Goal: Task Accomplishment & Management: Manage account settings

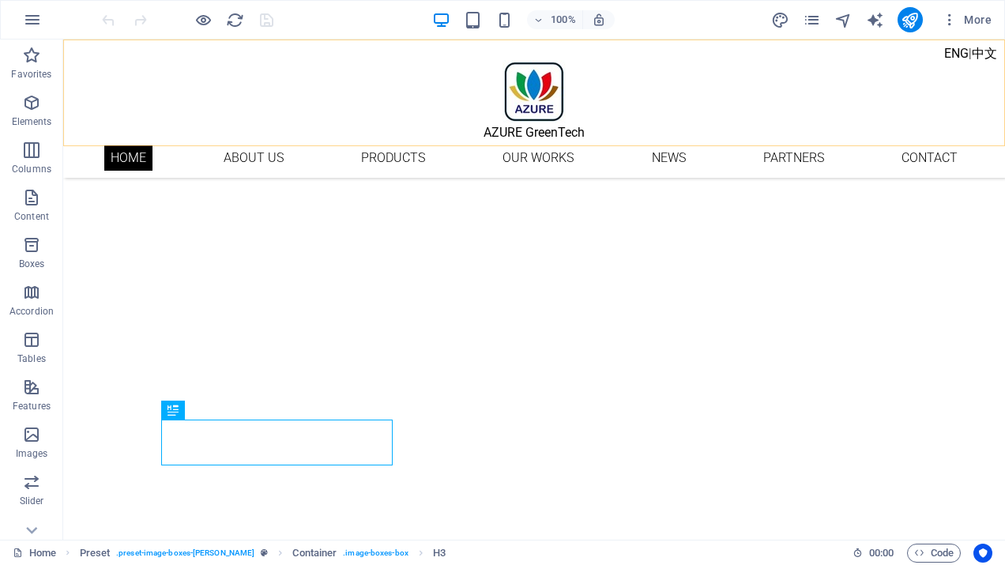
scroll to position [382, 0]
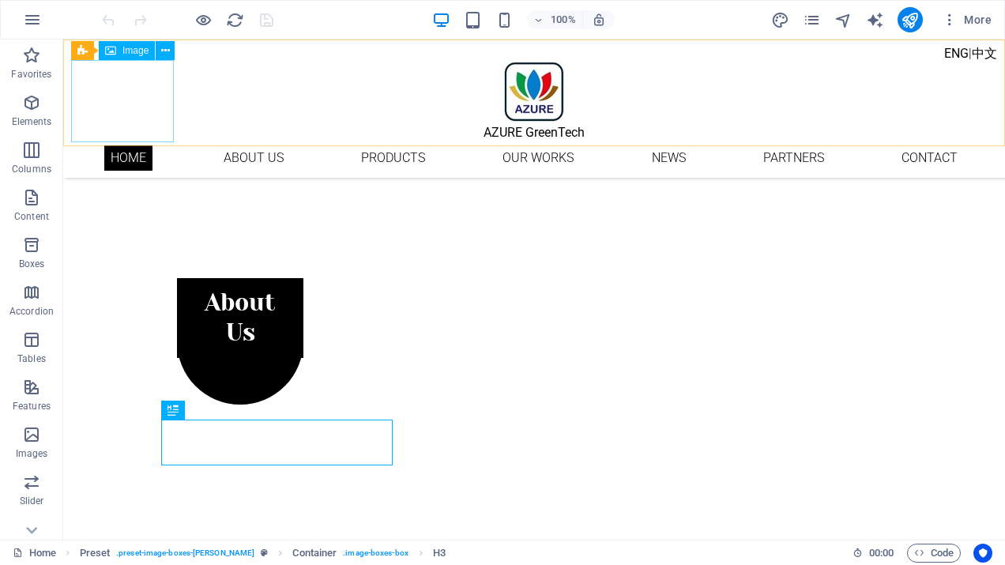
click at [116, 100] on figure "AZURE GreenTech" at bounding box center [534, 101] width 926 height 82
select select "px"
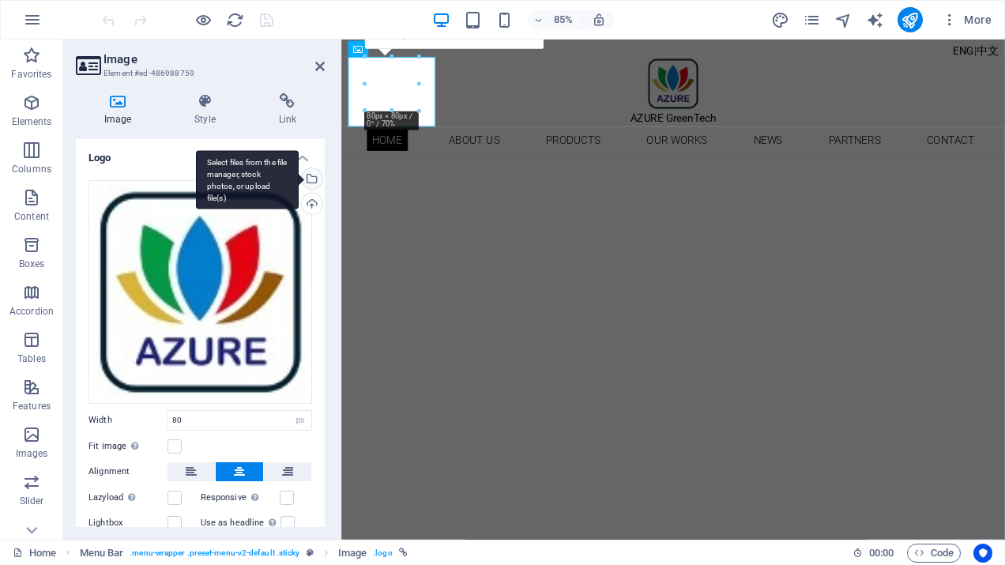
click at [309, 179] on div "Select files from the file manager, stock photos, or upload file(s)" at bounding box center [311, 180] width 24 height 24
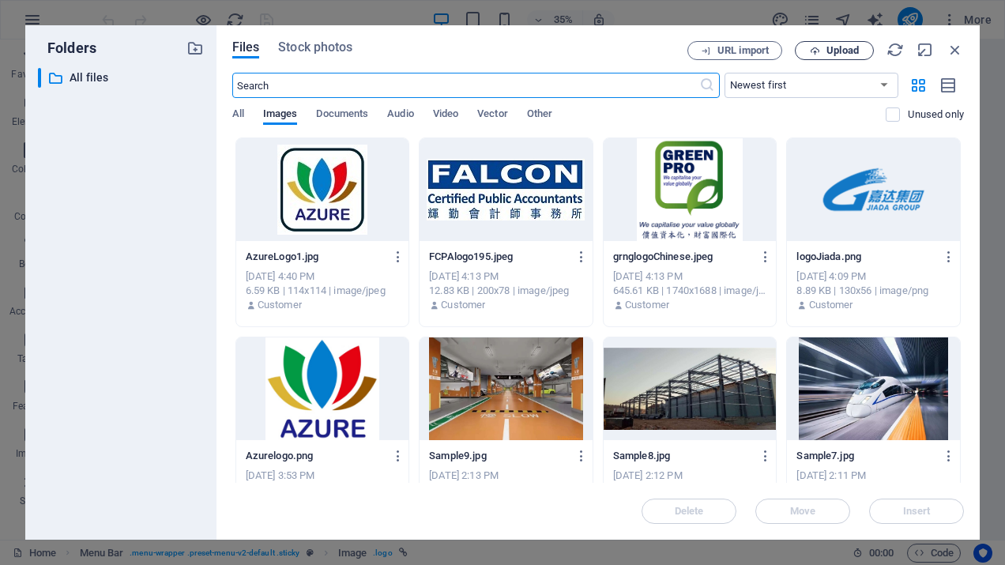
click at [849, 52] on span "Upload" at bounding box center [843, 50] width 32 height 9
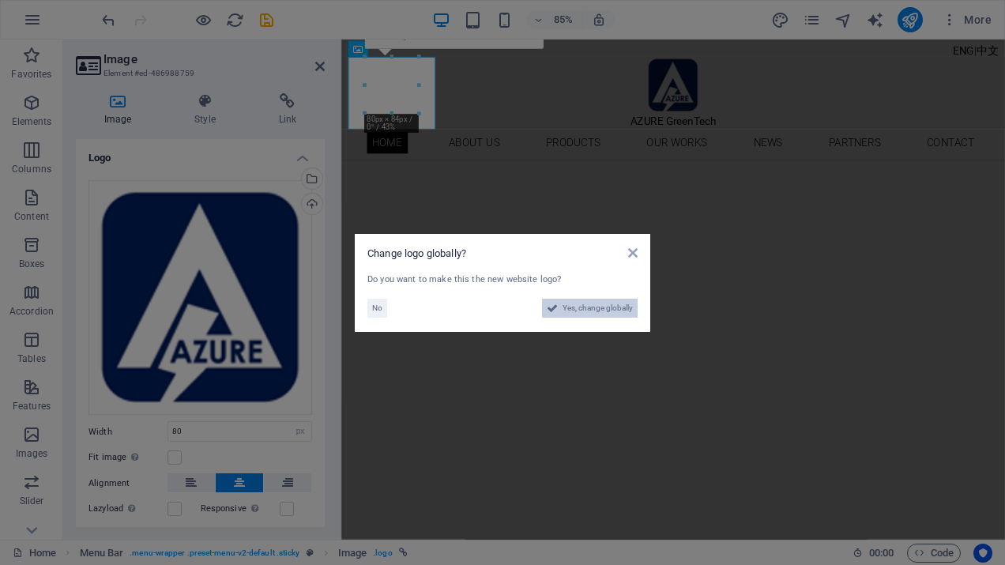
click at [592, 303] on span "Yes, change globally" at bounding box center [598, 308] width 70 height 19
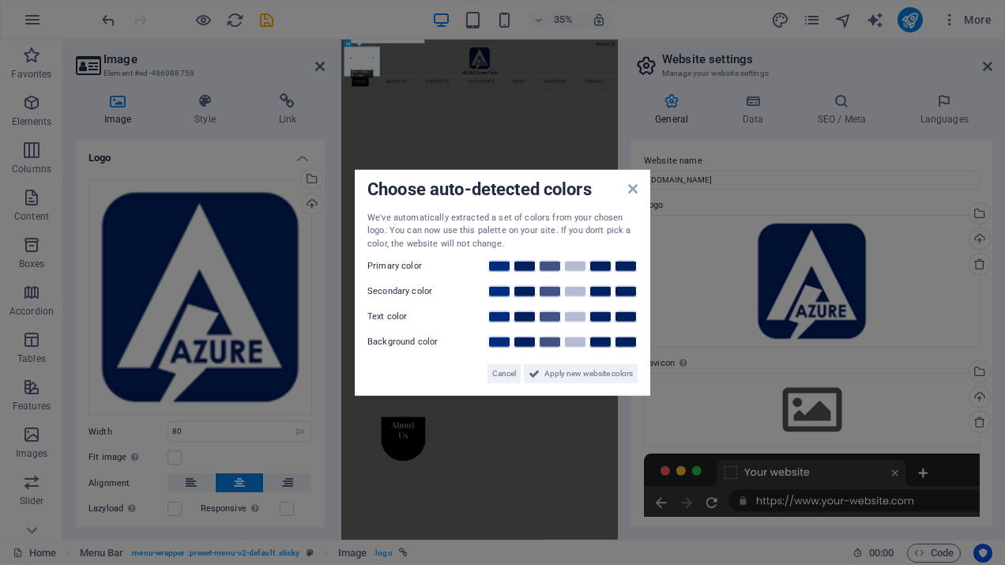
click at [893, 394] on aside "Choose auto-detected colors We've automatically extracted a set of colors from …" at bounding box center [502, 282] width 1005 height 565
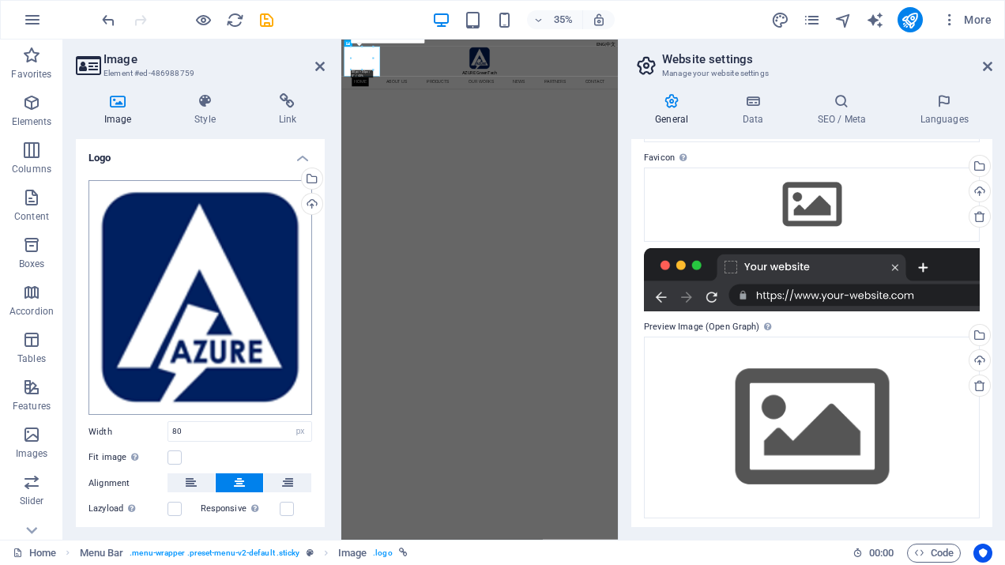
scroll to position [89, 0]
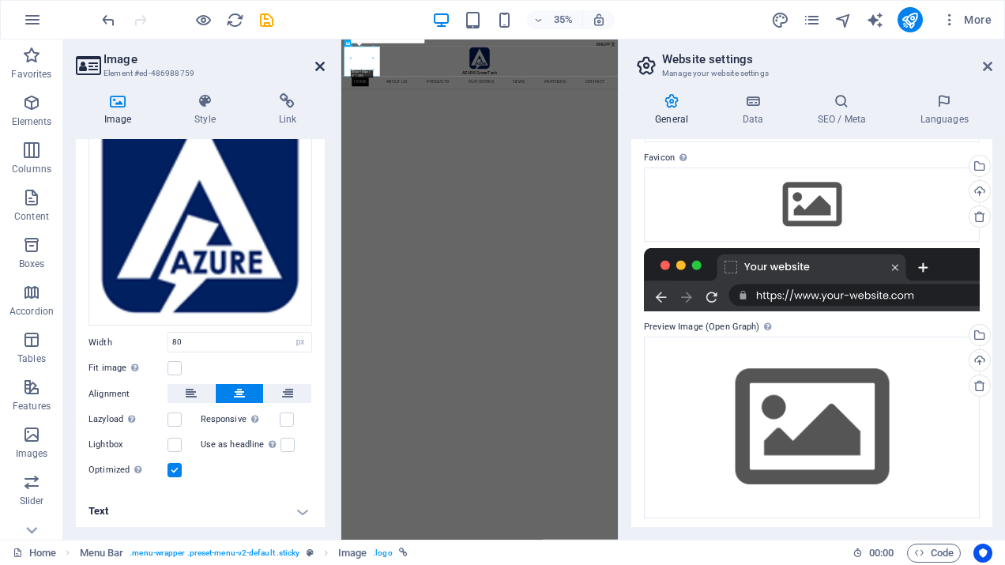
click at [317, 62] on icon at bounding box center [319, 66] width 9 height 13
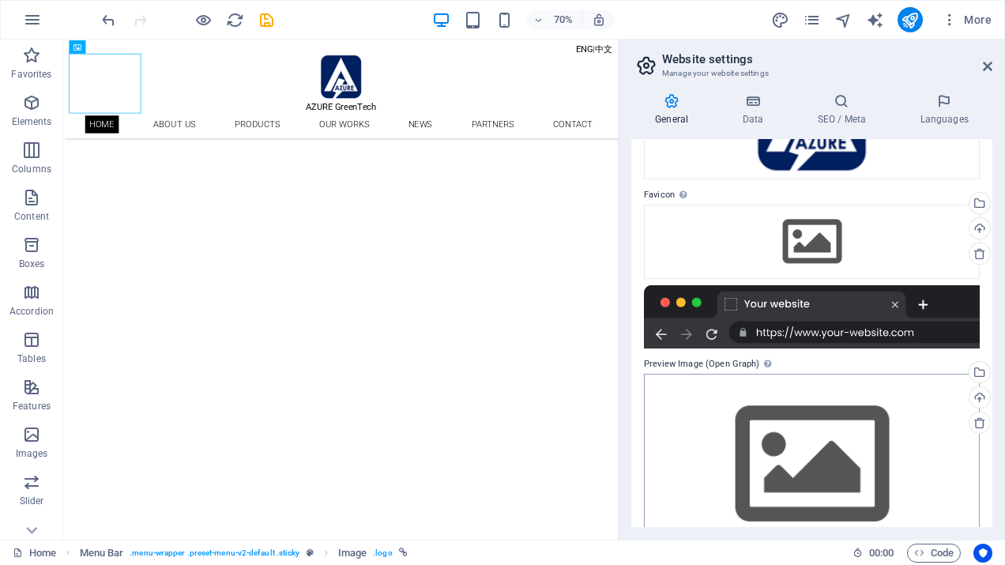
scroll to position [163, 0]
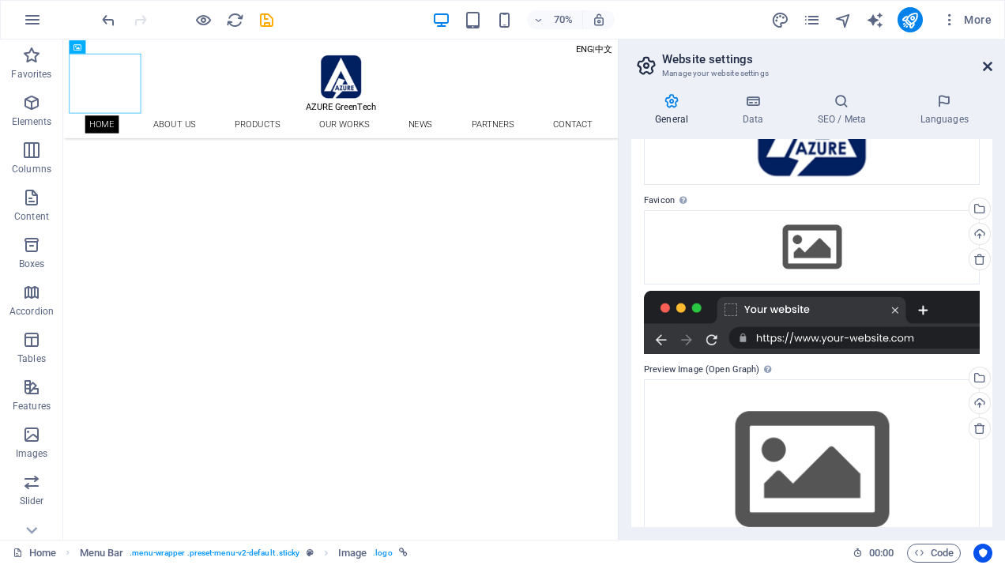
click at [985, 69] on icon at bounding box center [987, 66] width 9 height 13
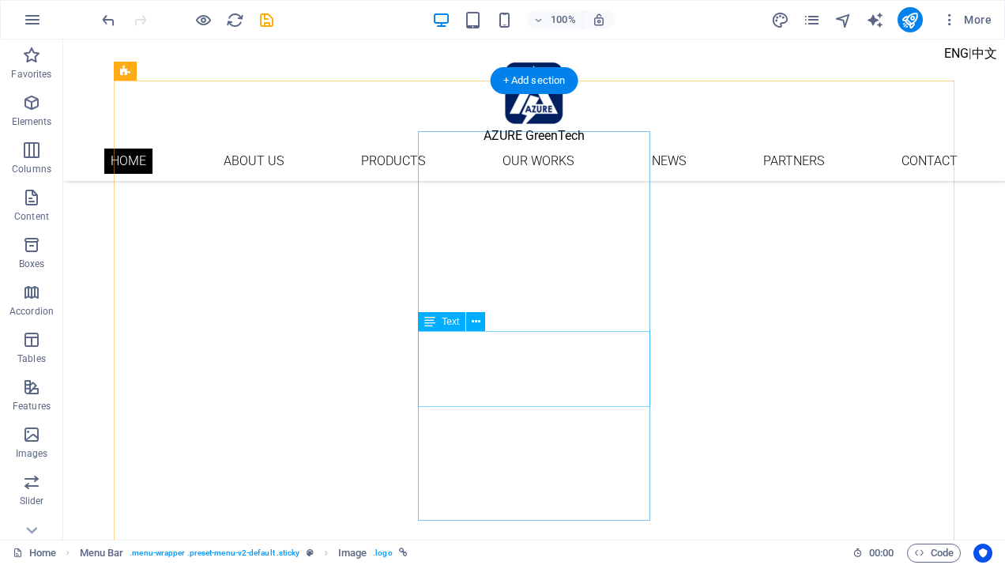
scroll to position [522, 0]
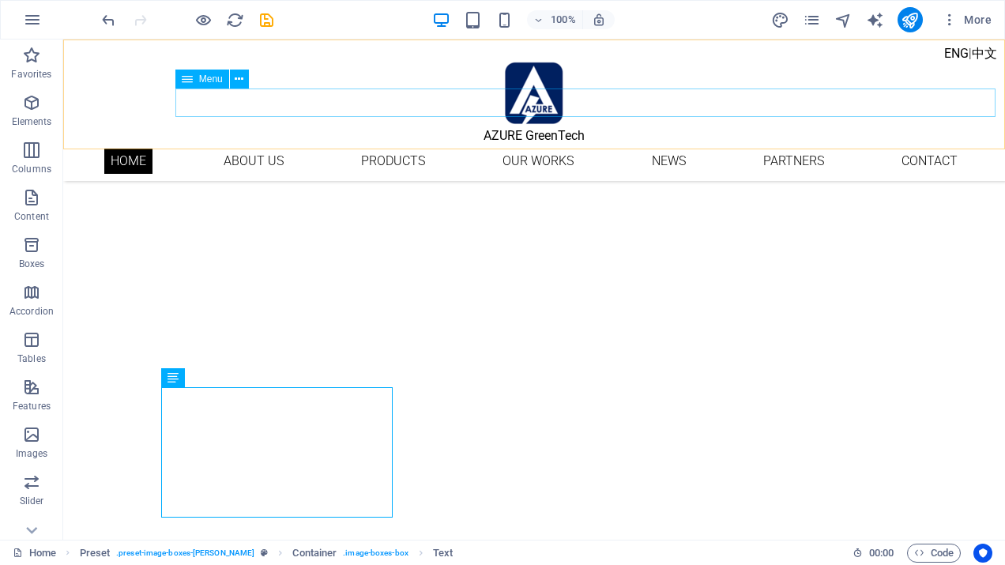
click at [940, 147] on nav "Home About us Products Our Works News Partners Contact" at bounding box center [534, 161] width 923 height 28
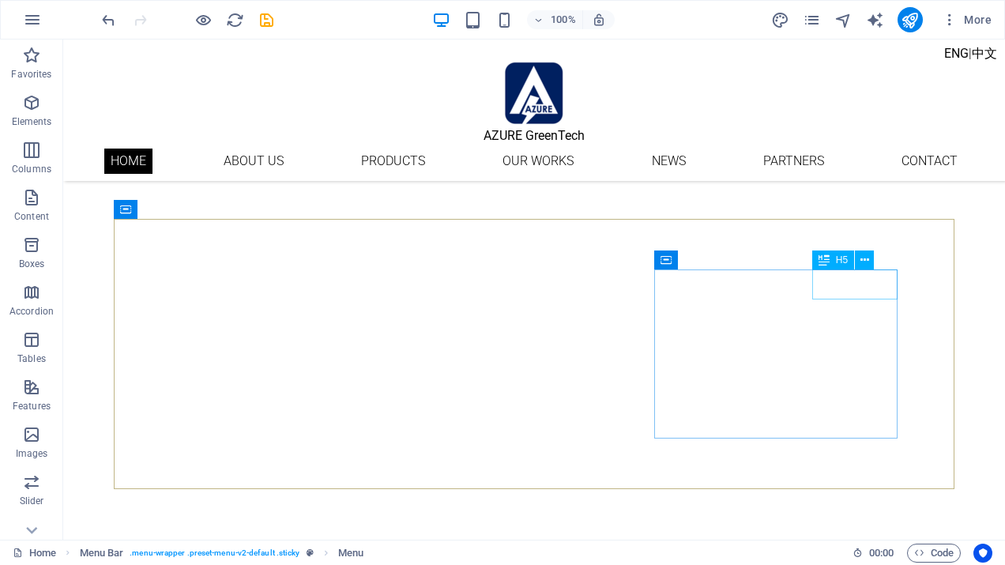
scroll to position [871, 0]
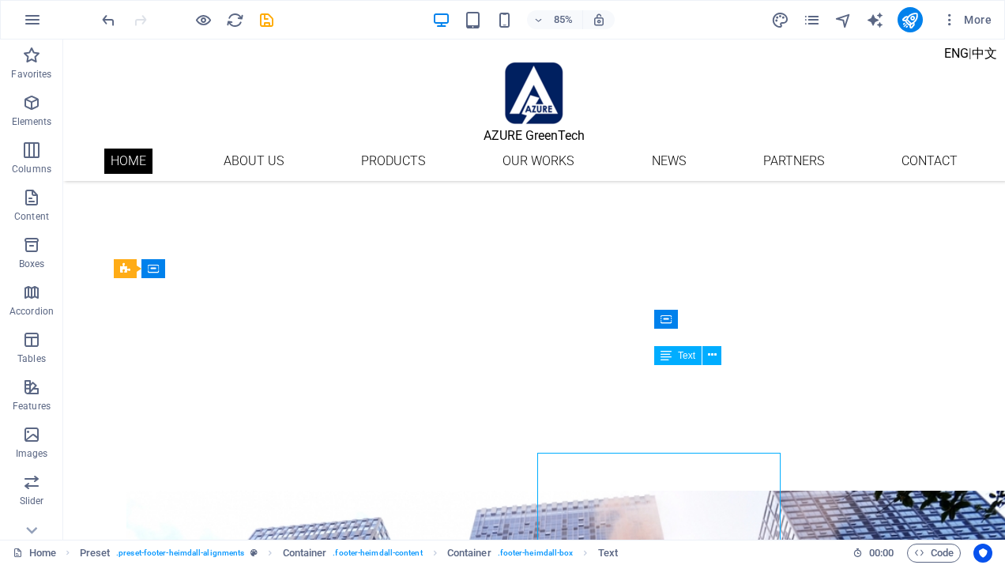
scroll to position [813, 0]
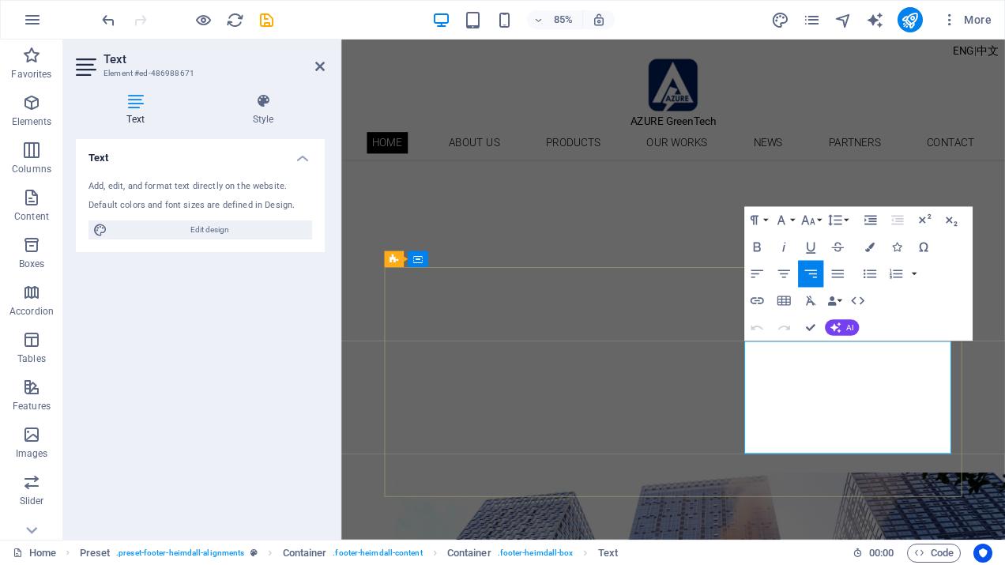
scroll to position [871, 0]
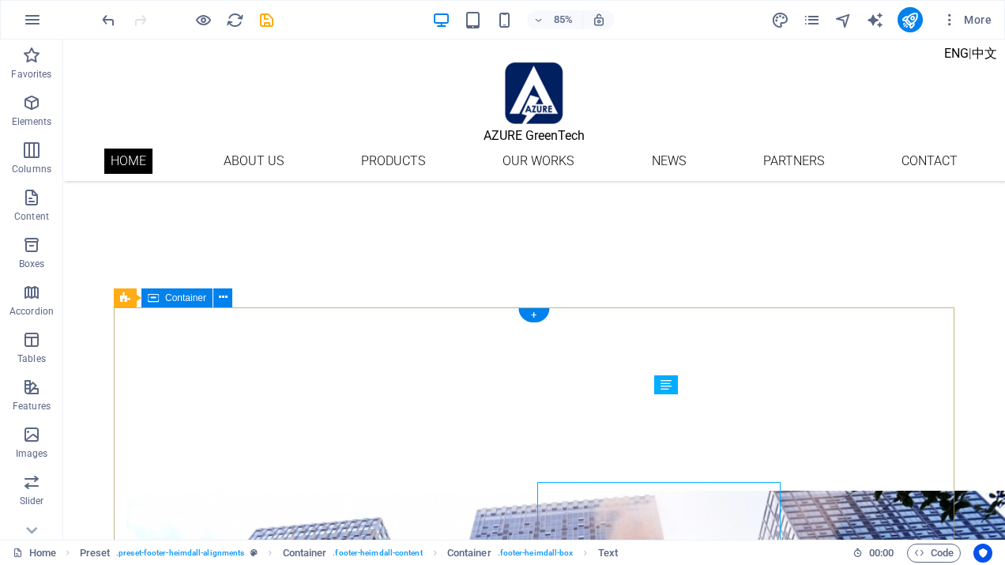
scroll to position [783, 0]
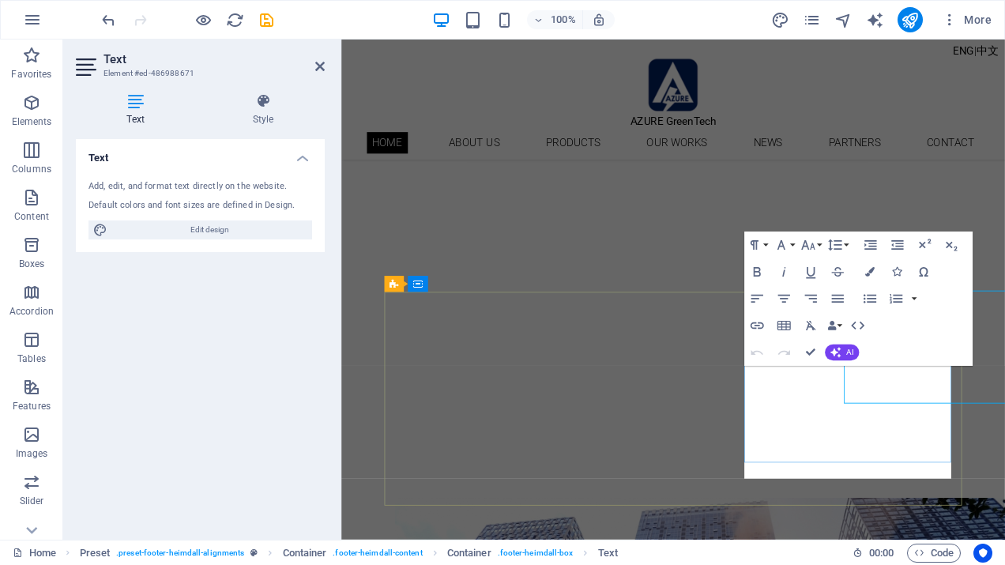
scroll to position [842, 0]
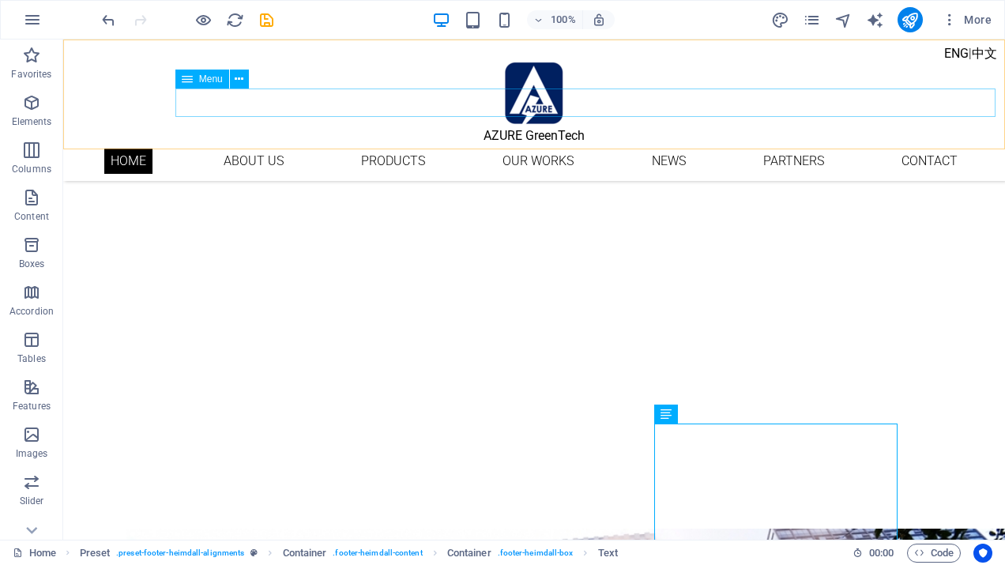
click at [787, 147] on nav "Home About us Products Our Works News Partners Contact" at bounding box center [534, 161] width 923 height 28
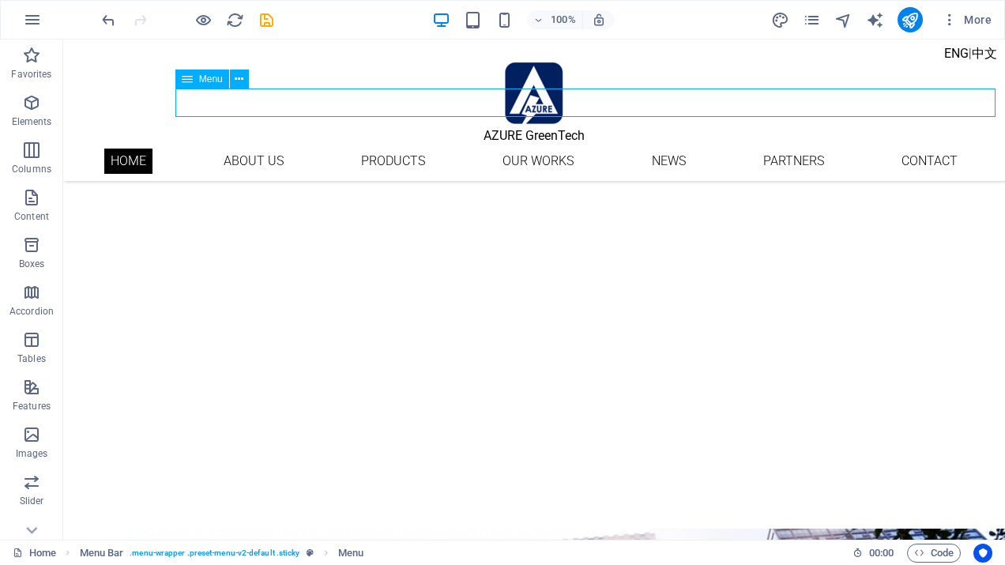
click at [813, 147] on nav "Home About us Products Our Works News Partners Contact" at bounding box center [534, 161] width 923 height 28
click at [337, 147] on nav "Home About us Products Our Works News Partners Contact" at bounding box center [534, 161] width 923 height 28
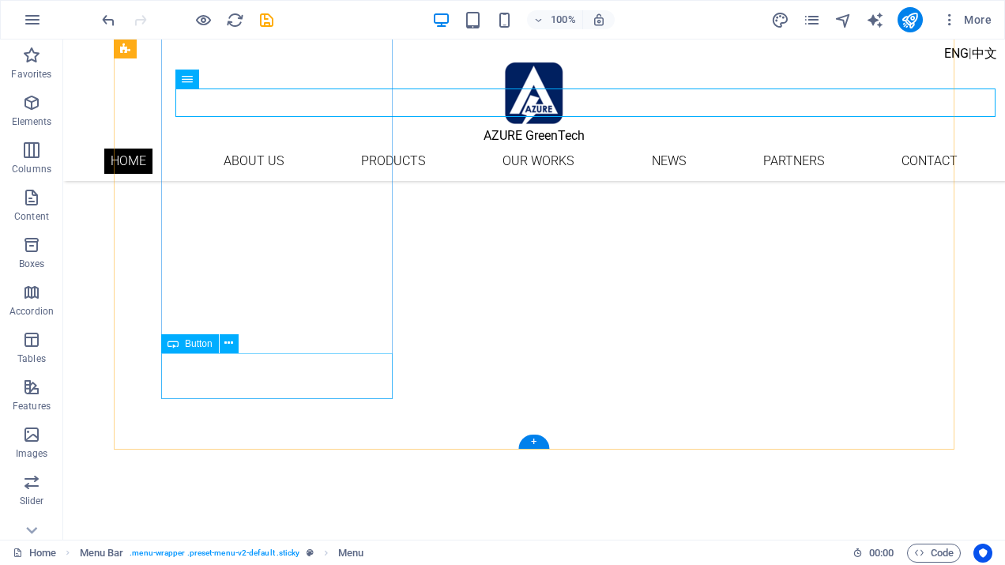
scroll to position [637, 0]
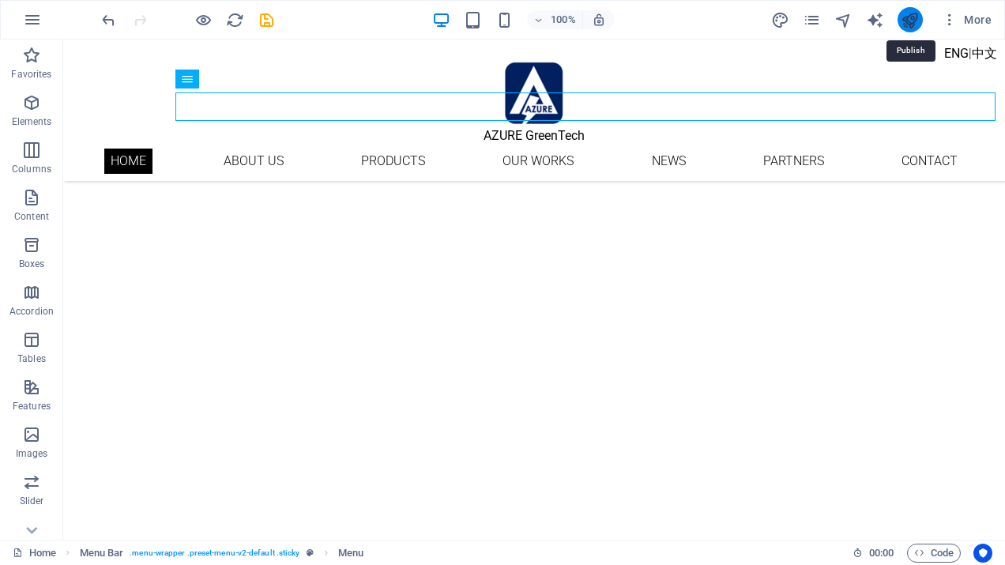
click at [911, 17] on icon "publish" at bounding box center [910, 20] width 18 height 18
